Goal: Task Accomplishment & Management: Use online tool/utility

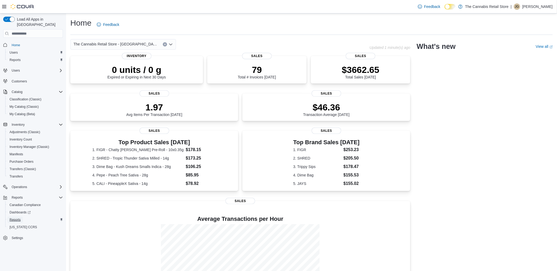
click at [15, 218] on span "Reports" at bounding box center [15, 220] width 11 height 4
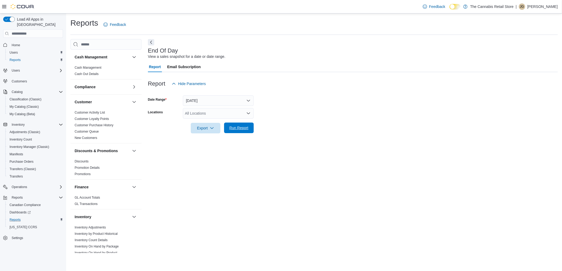
click at [236, 127] on span "Run Report" at bounding box center [238, 127] width 19 height 5
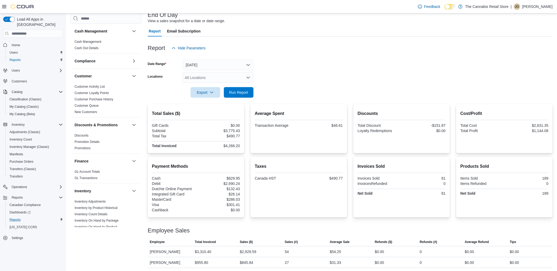
scroll to position [37, 0]
drag, startPoint x: 259, startPoint y: 262, endPoint x: 198, endPoint y: 260, distance: 60.9
click at [198, 260] on tr "Employee Jessica Gerstman Total Invoiced $955.80 Sales ($) $845.84 Sales (#) 27…" at bounding box center [350, 262] width 405 height 11
click at [111, 266] on div "Cash Management Cash Management Cash Out Details Compliance OCS Transaction Sub…" at bounding box center [311, 135] width 483 height 265
drag, startPoint x: 228, startPoint y: 90, endPoint x: 230, endPoint y: 91, distance: 2.8
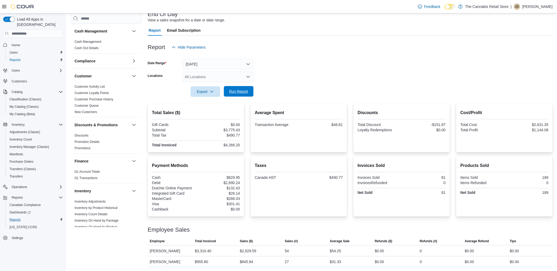
click at [228, 90] on span "Run Report" at bounding box center [238, 91] width 23 height 11
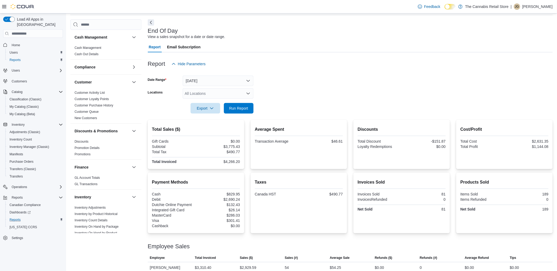
scroll to position [0, 0]
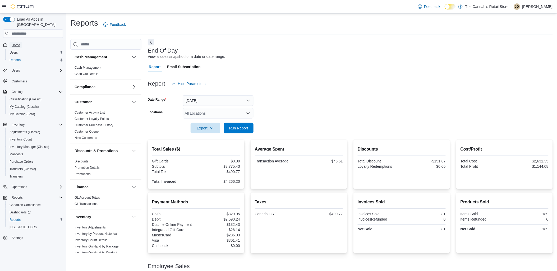
click at [13, 43] on span "Home" at bounding box center [16, 45] width 8 height 4
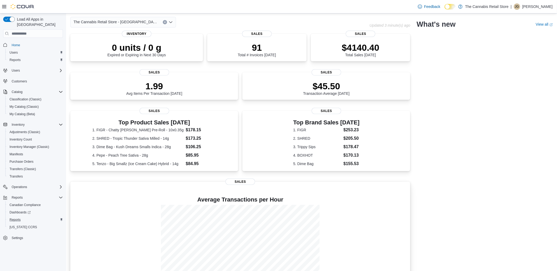
scroll to position [49, 0]
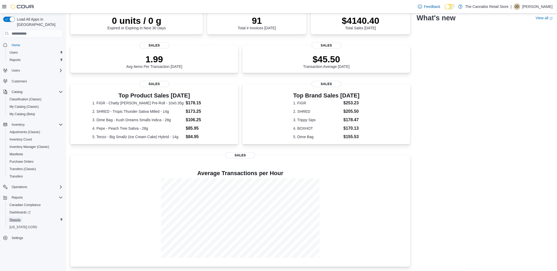
click at [14, 218] on span "Reports" at bounding box center [15, 220] width 11 height 4
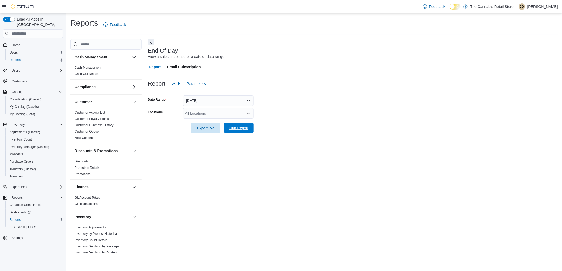
click at [234, 126] on span "Run Report" at bounding box center [238, 127] width 19 height 5
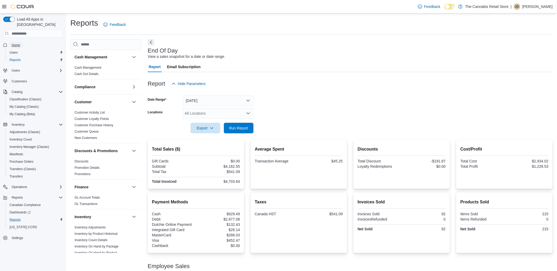
click at [20, 42] on link "Home" at bounding box center [16, 45] width 13 height 6
